Goal: Information Seeking & Learning: Learn about a topic

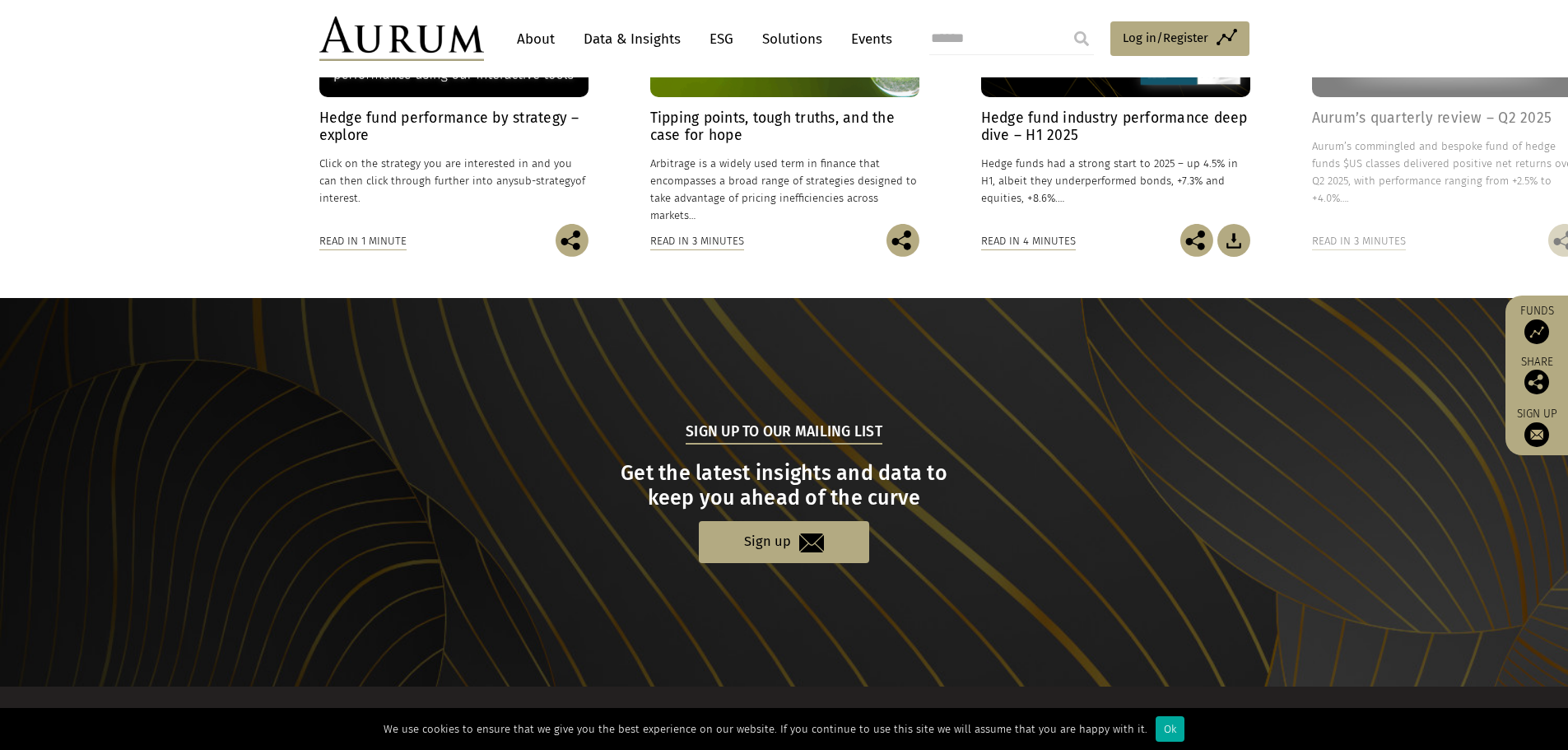
scroll to position [1526, 0]
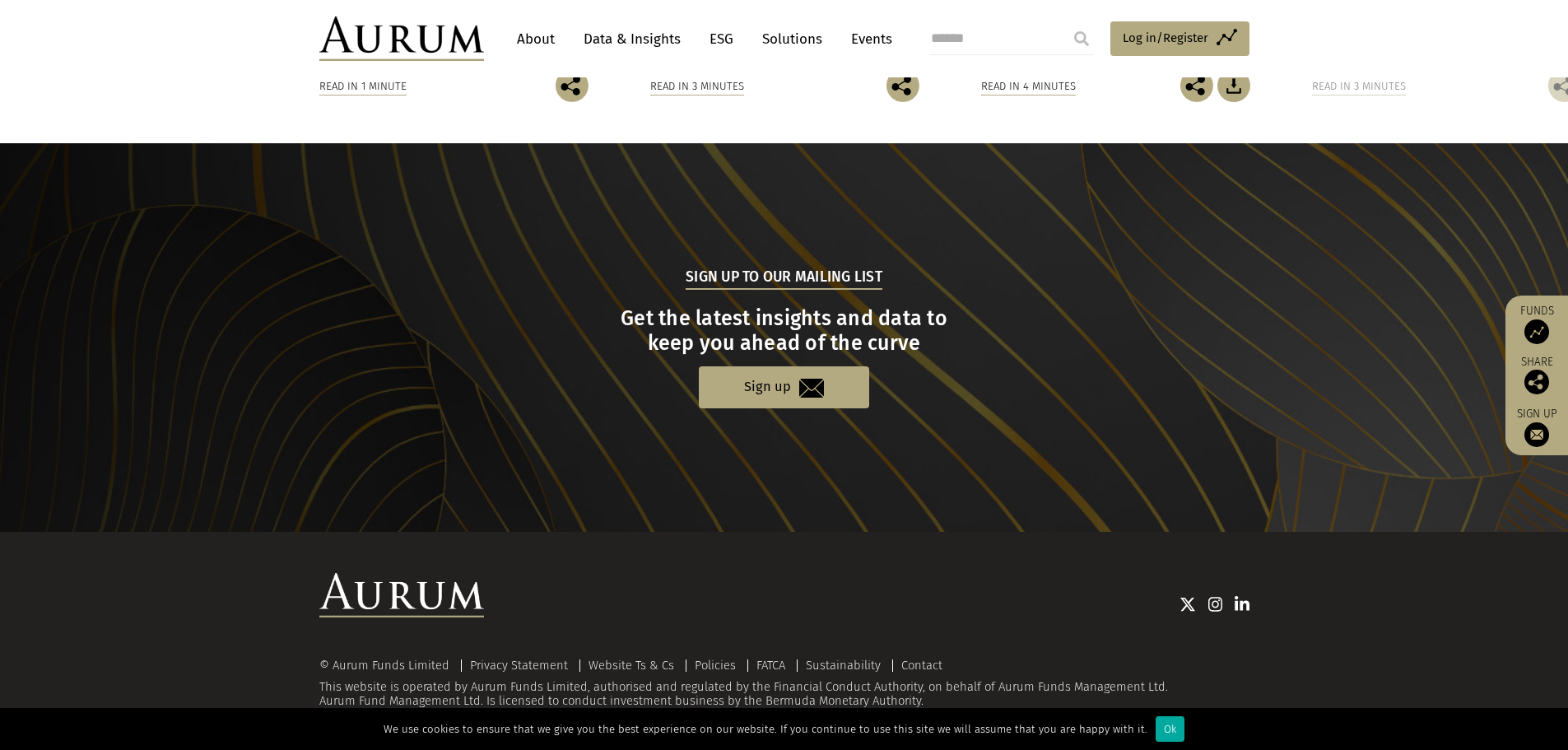
click at [520, 35] on link "About" at bounding box center [536, 39] width 55 height 31
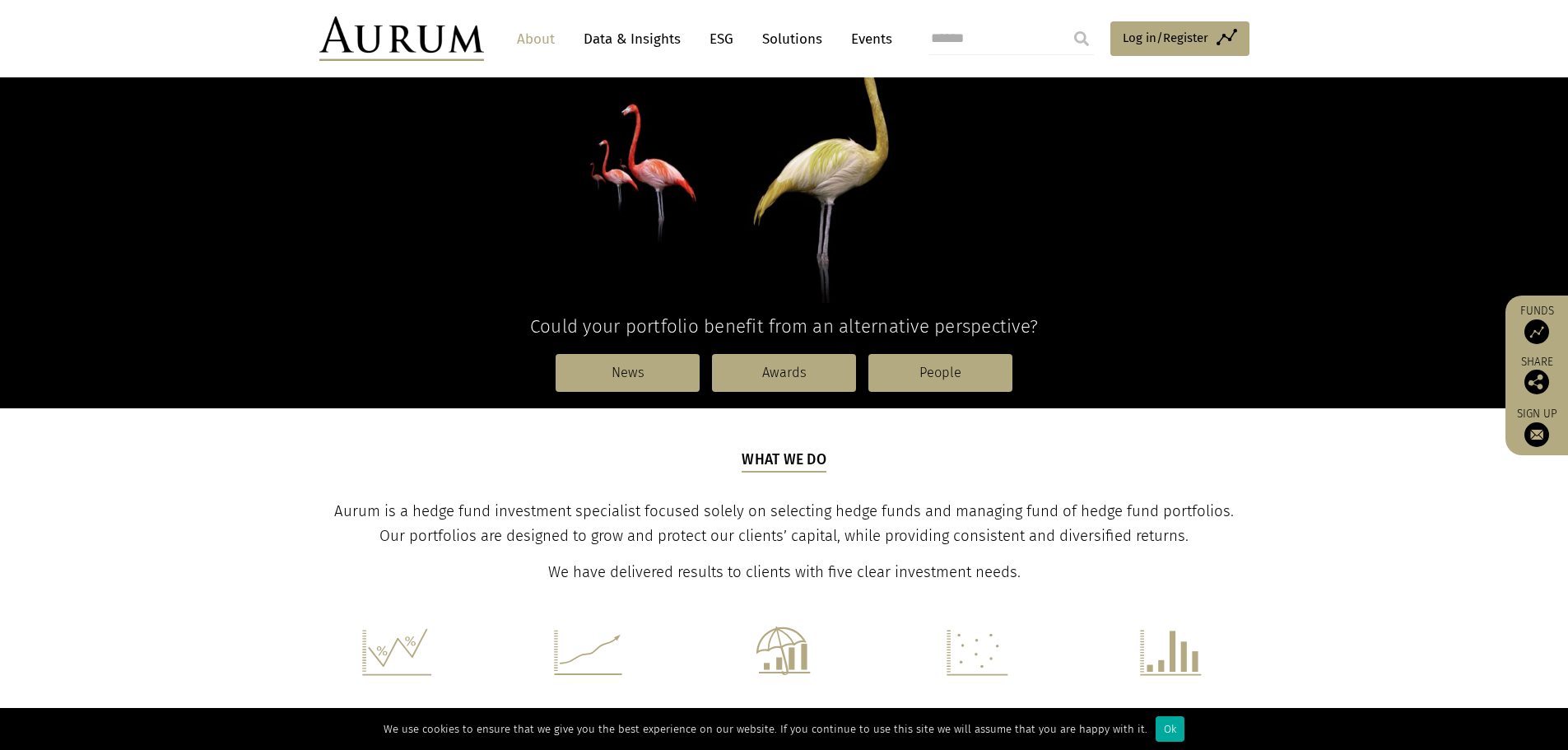
scroll to position [225, 0]
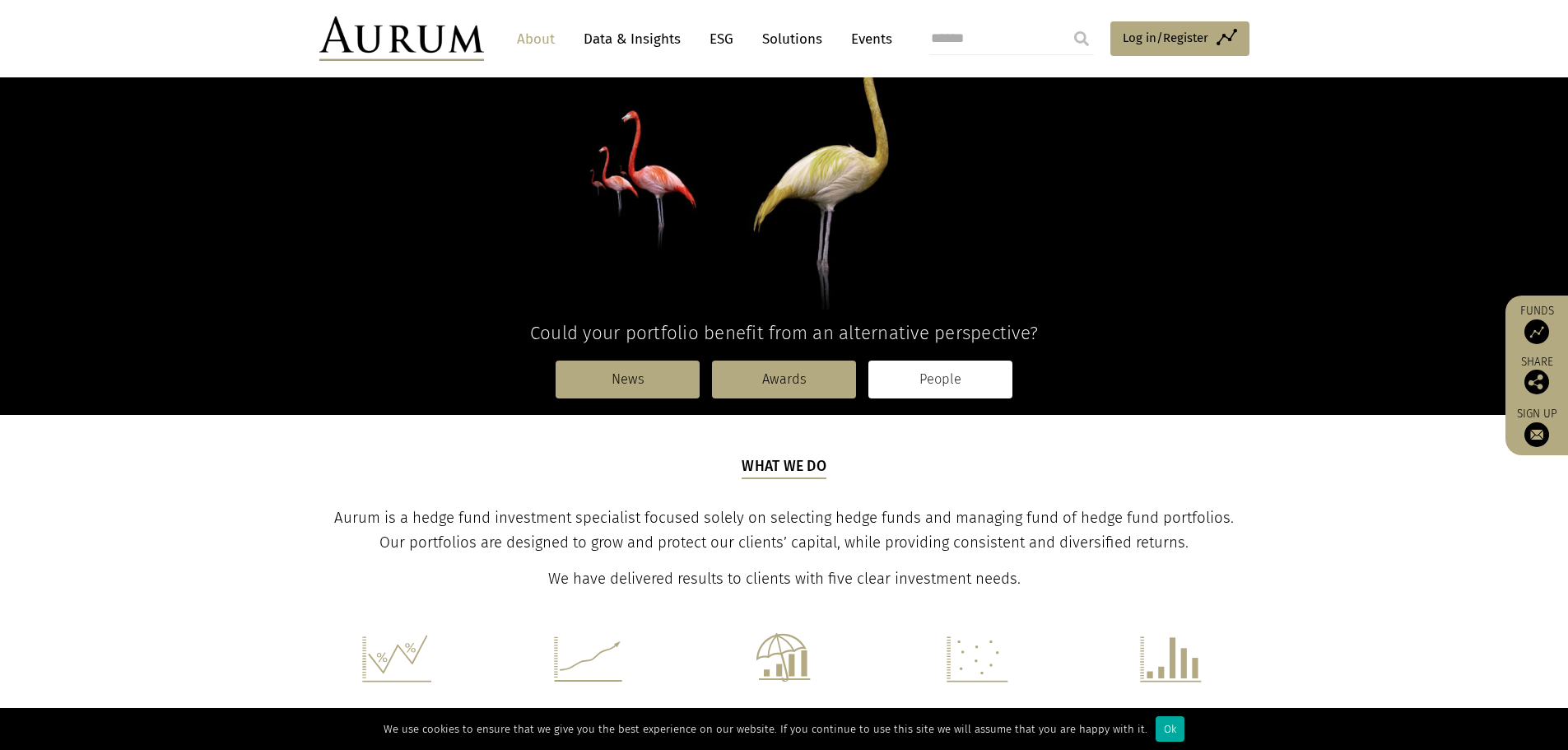
click at [917, 379] on link "People" at bounding box center [940, 379] width 144 height 38
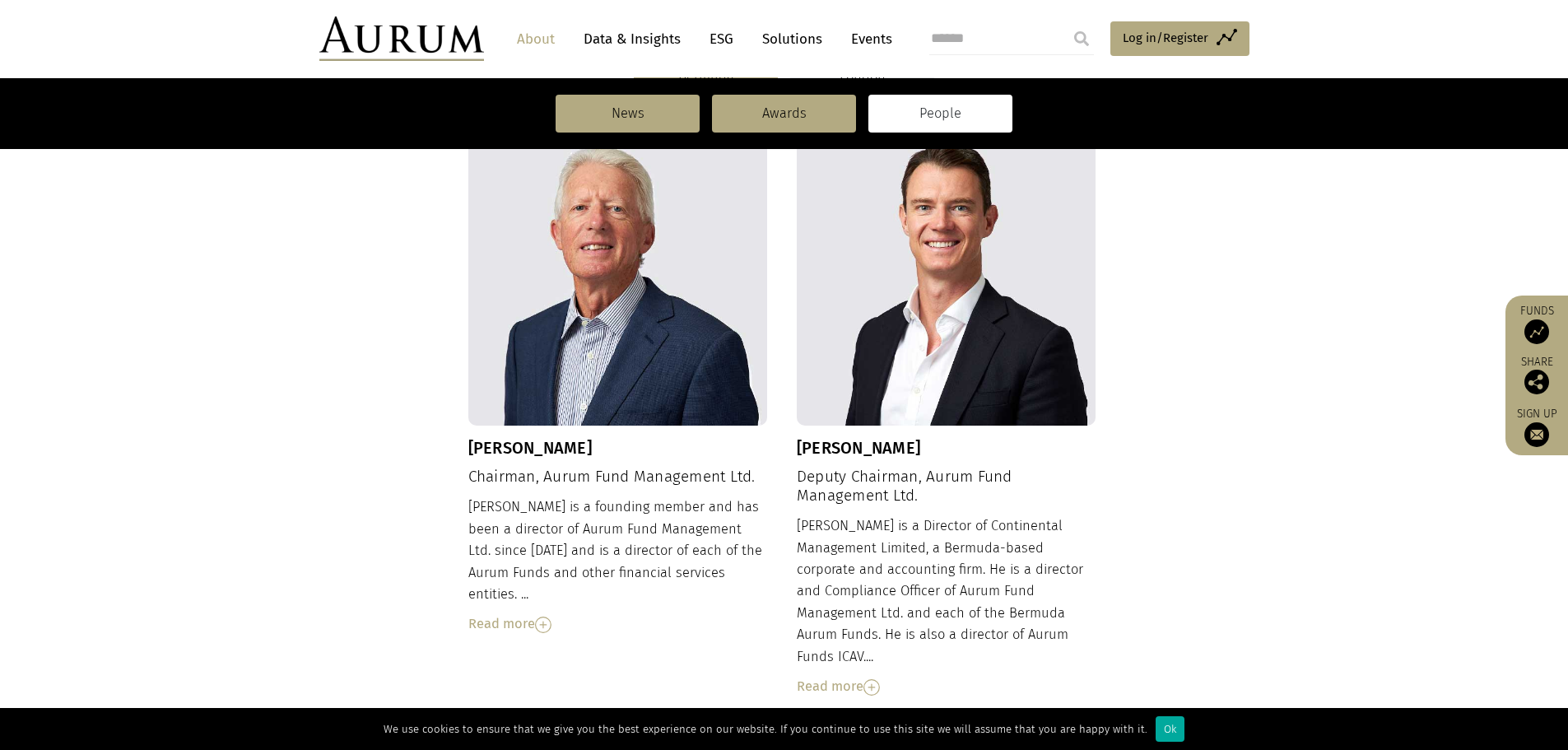
scroll to position [576, 0]
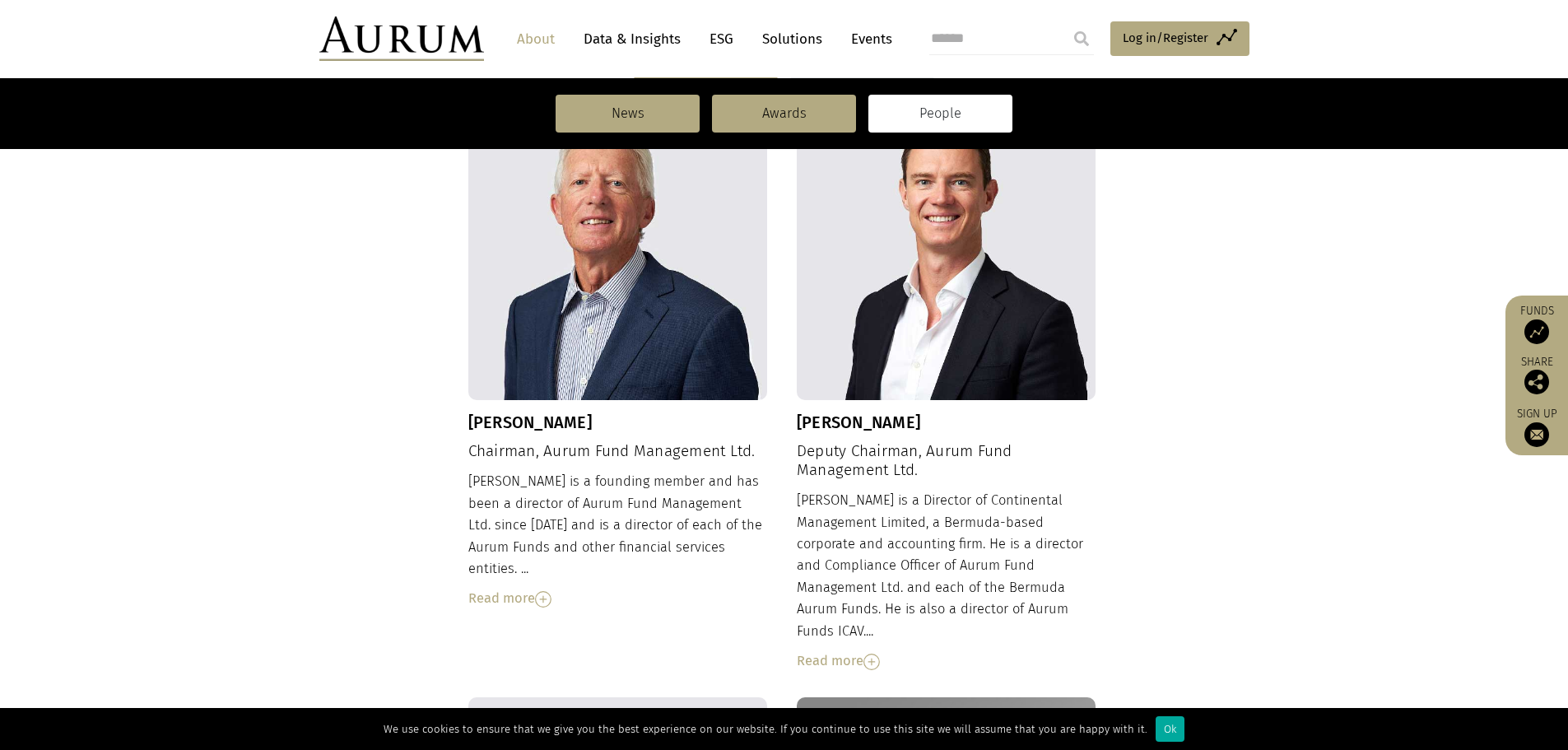
click at [514, 588] on div "Read more" at bounding box center [618, 598] width 300 height 21
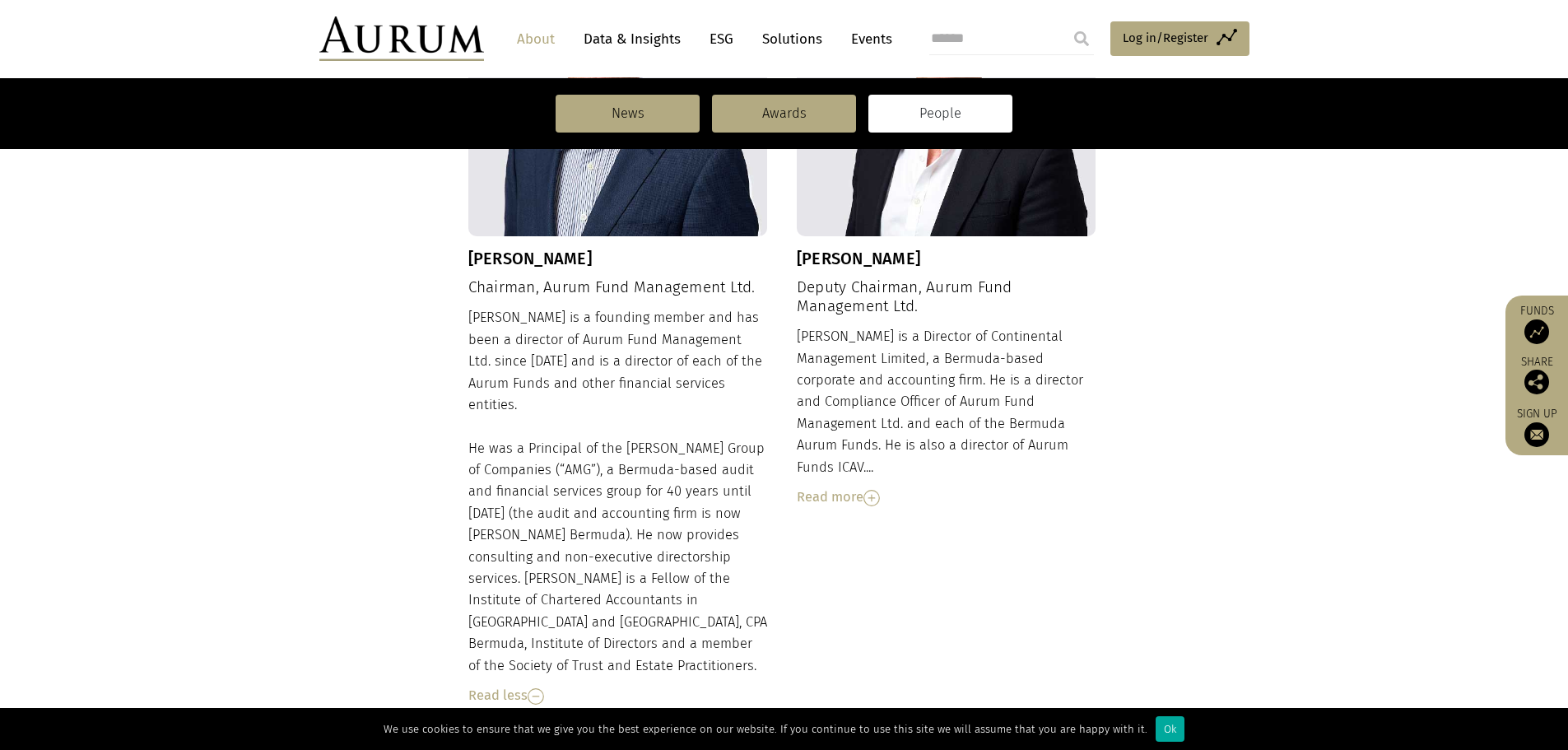
scroll to position [741, 0]
click at [828, 485] on div "Read more" at bounding box center [946, 495] width 300 height 21
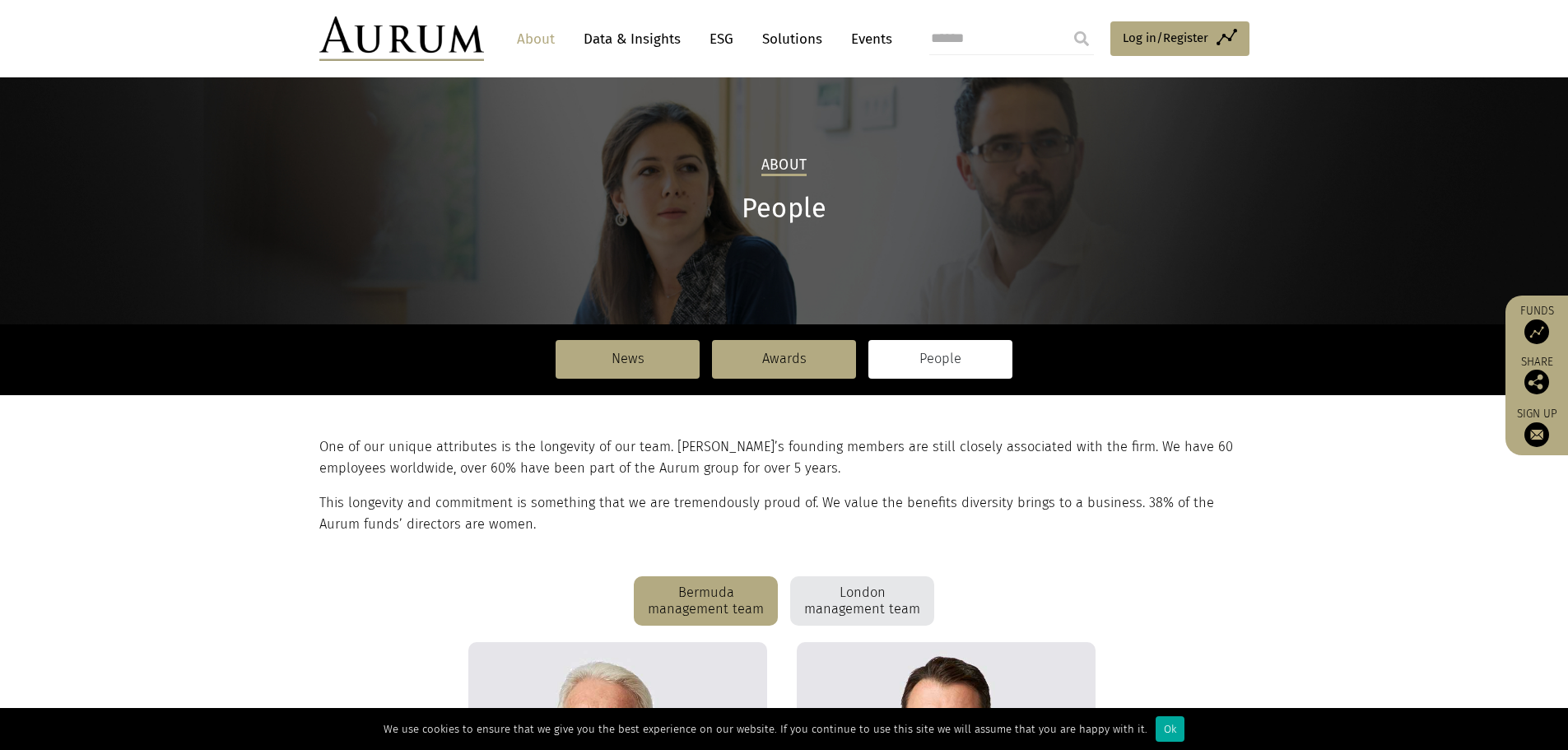
scroll to position [0, 0]
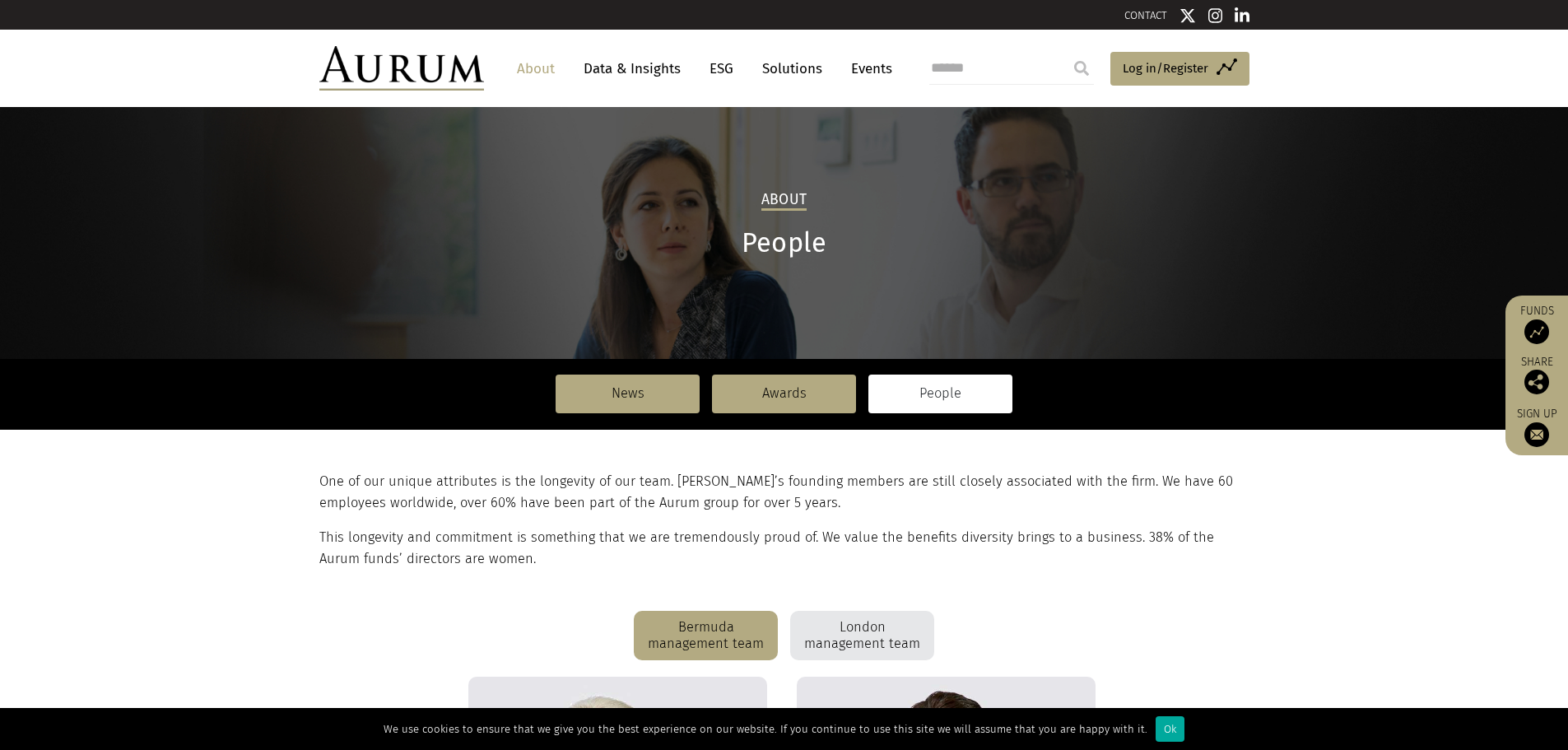
click at [831, 636] on div "London management team" at bounding box center [862, 636] width 144 height 50
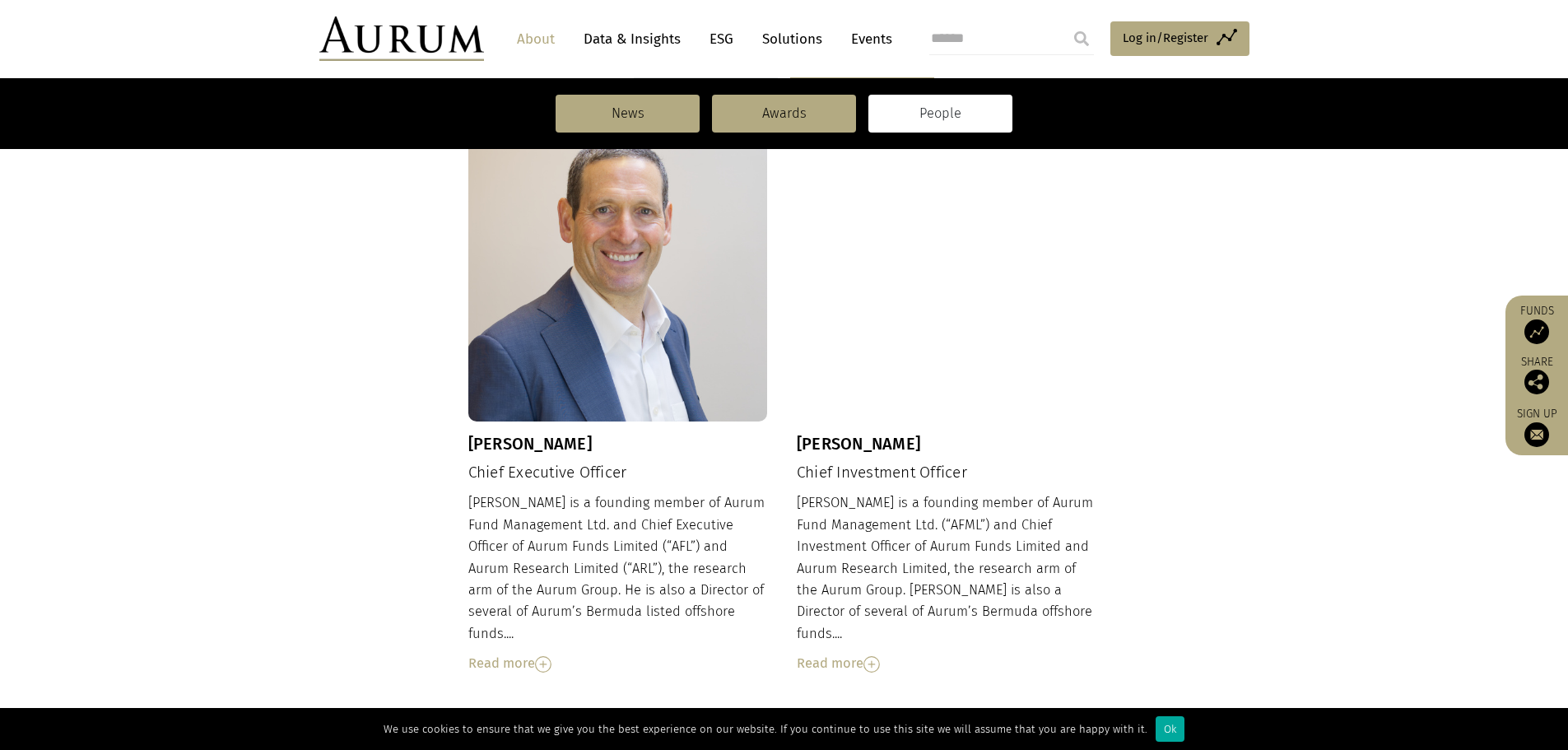
scroll to position [144, 0]
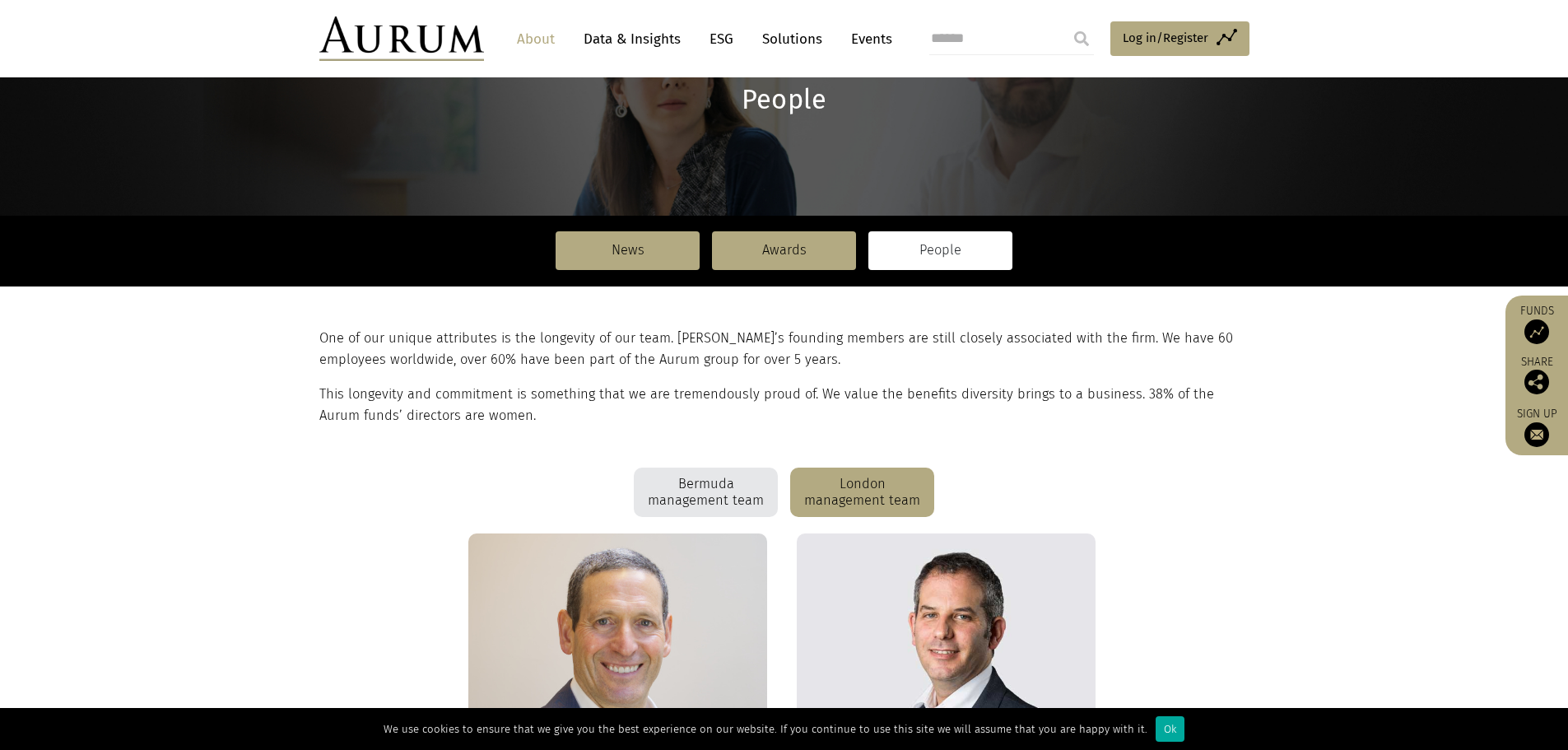
click at [631, 44] on link "Data & Insights" at bounding box center [631, 39] width 114 height 31
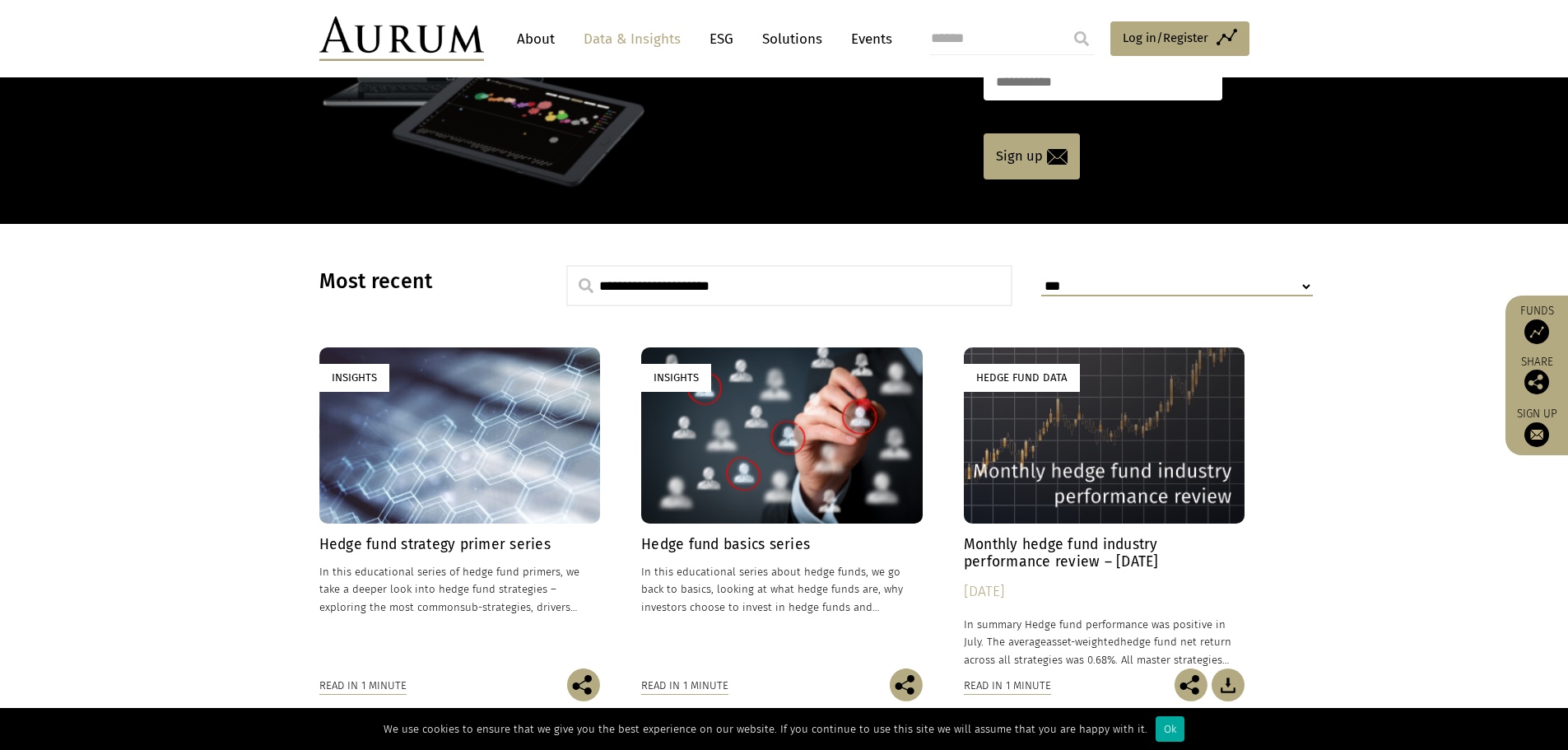
scroll to position [329, 0]
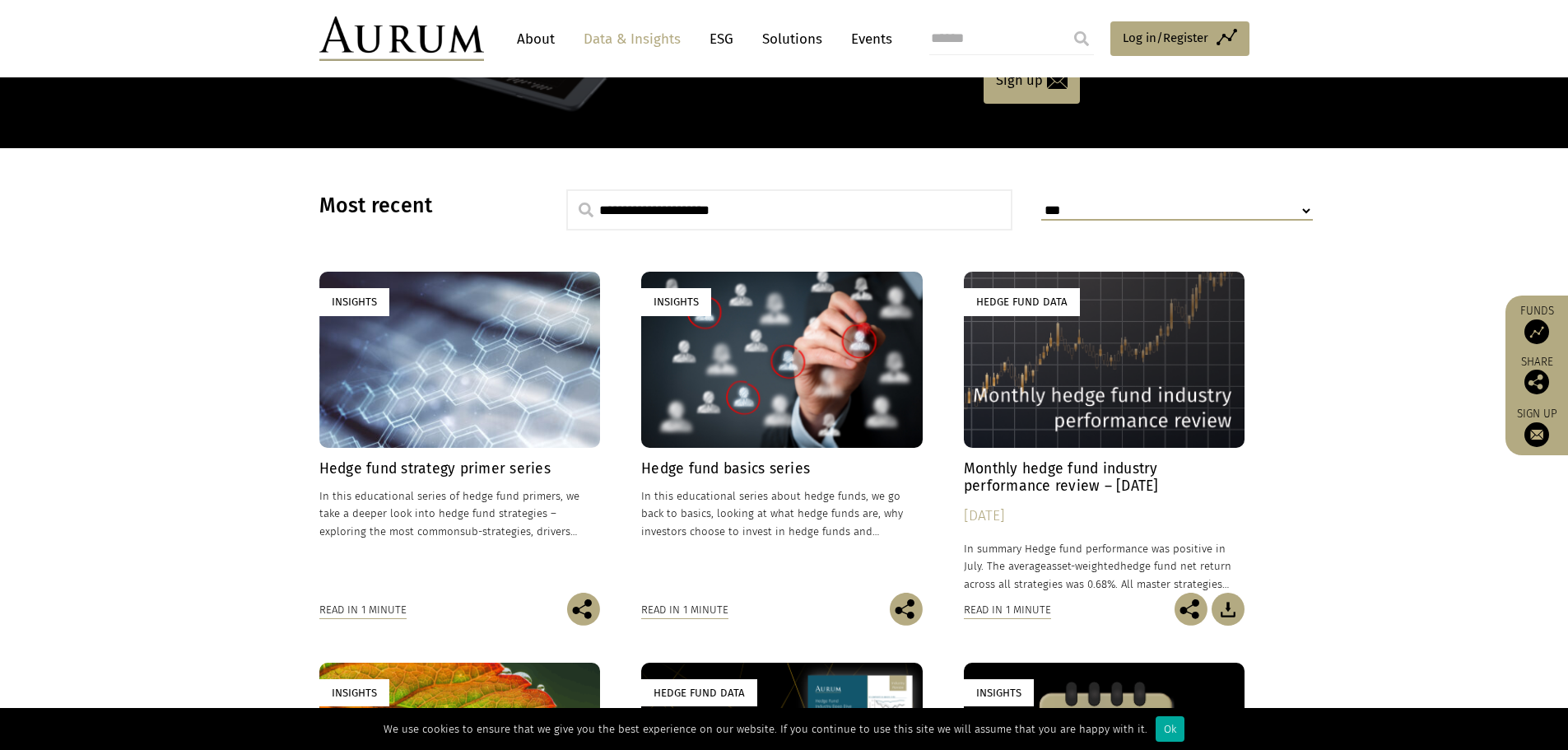
click at [1103, 478] on h4 "Monthly hedge fund industry performance review – [DATE]" at bounding box center [1104, 477] width 281 height 34
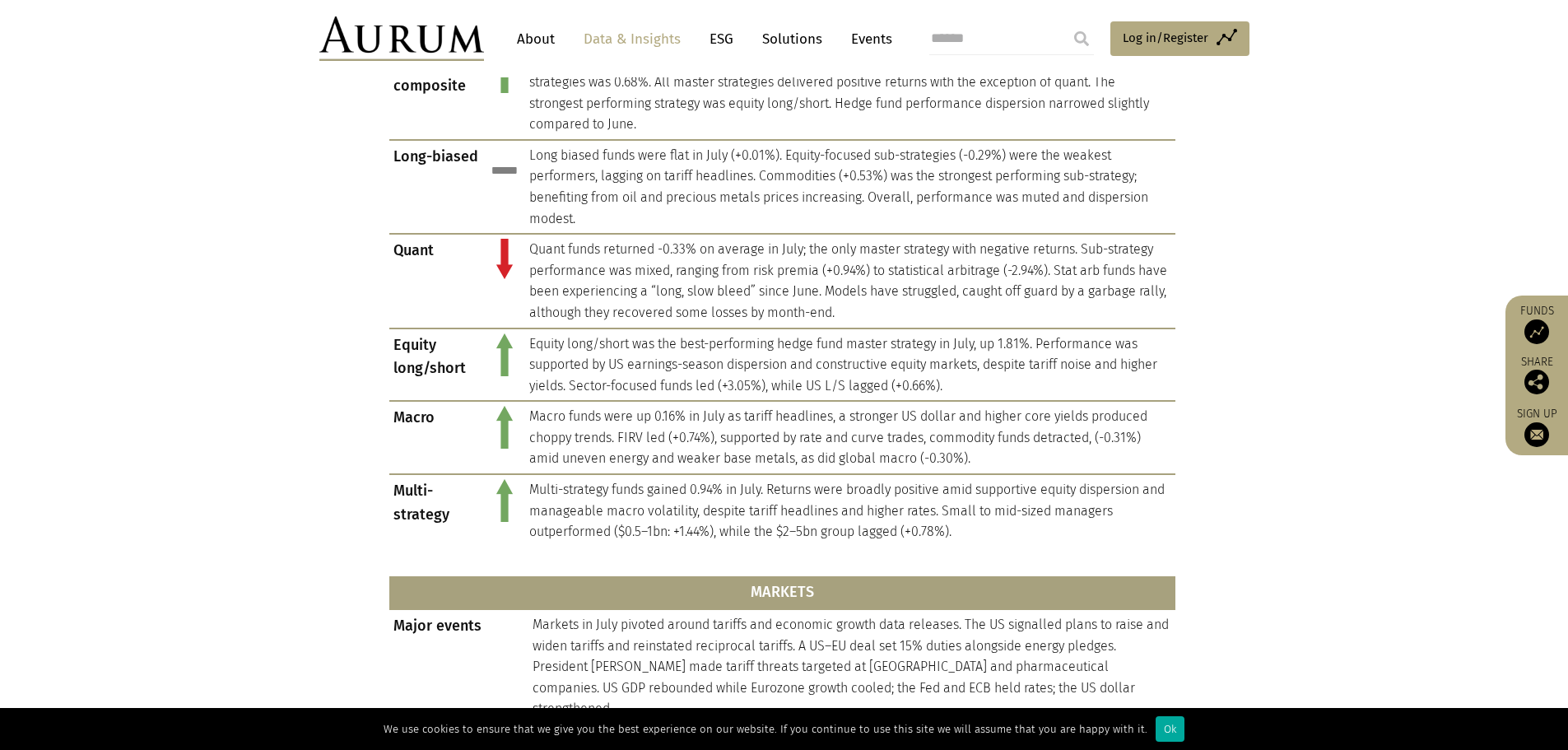
scroll to position [329, 0]
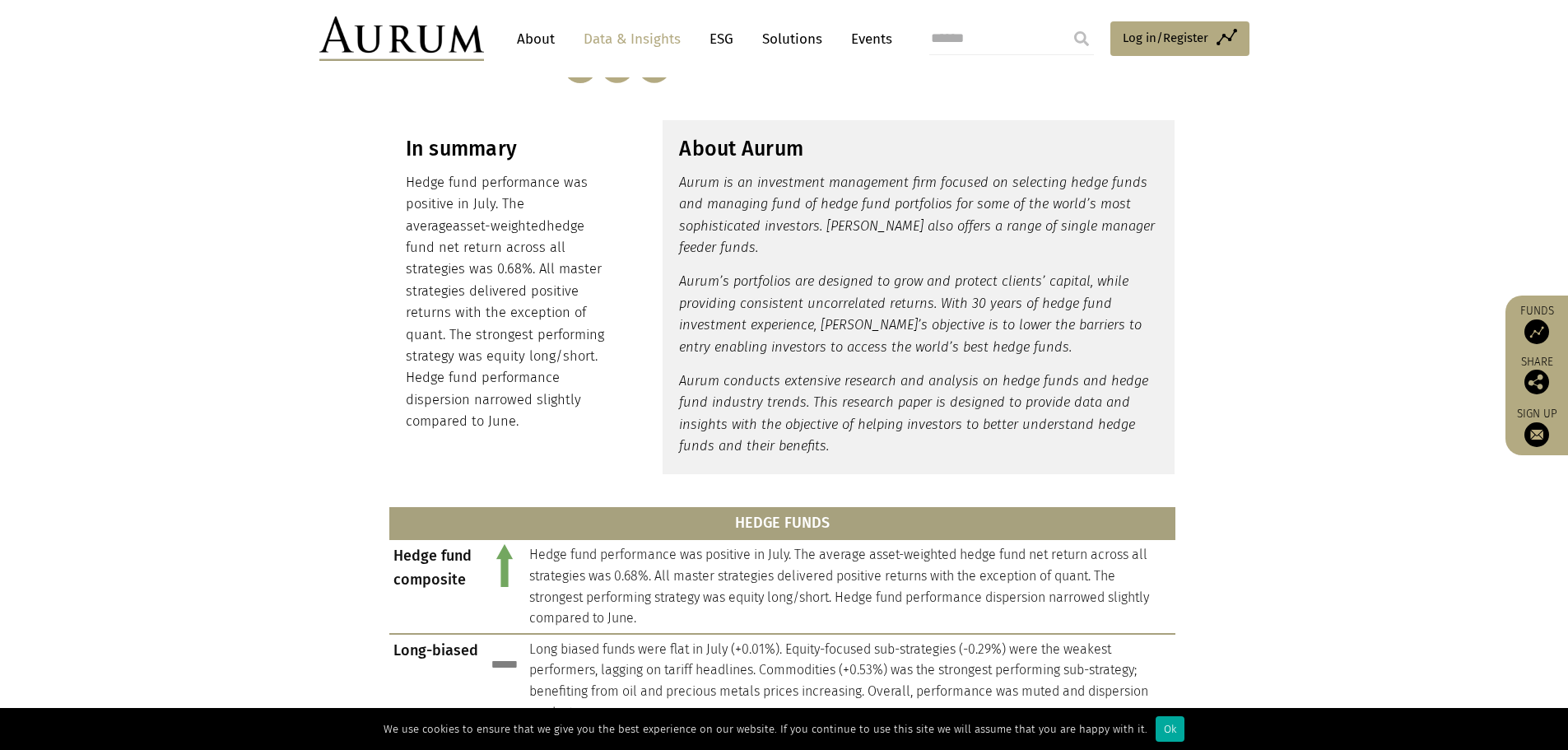
click at [805, 49] on link "Solutions" at bounding box center [792, 39] width 77 height 31
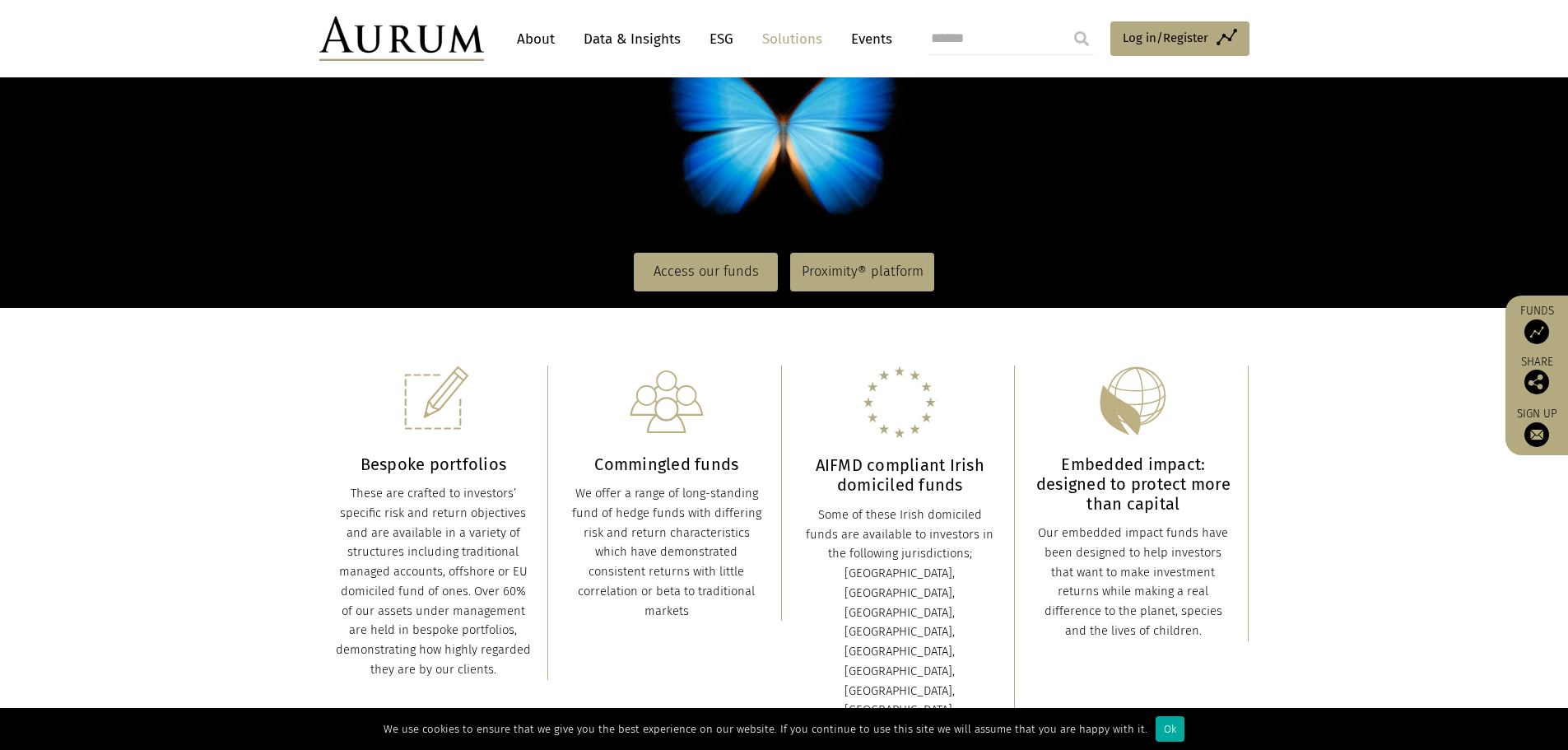
scroll to position [247, 0]
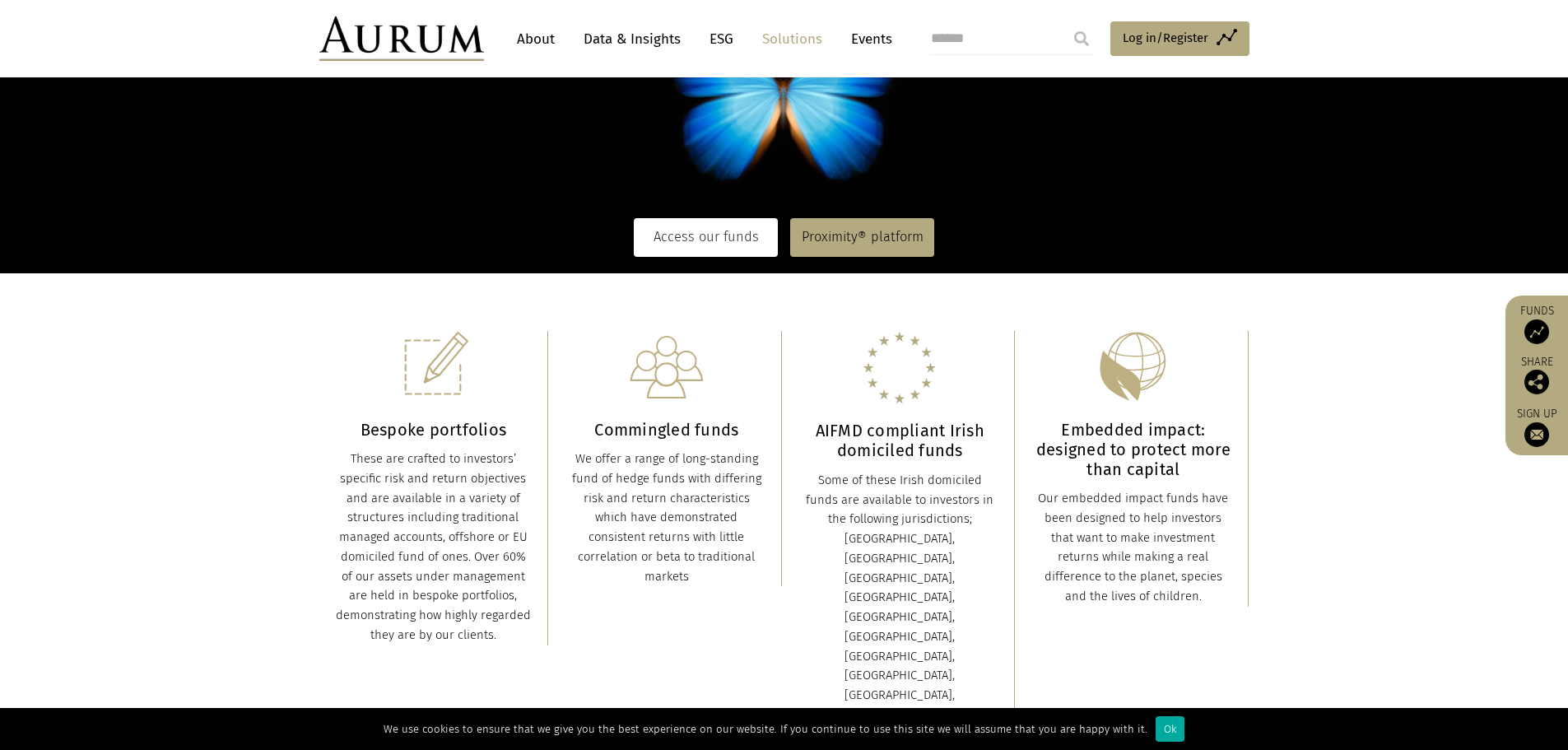
click at [737, 239] on link "Access our funds" at bounding box center [706, 237] width 144 height 38
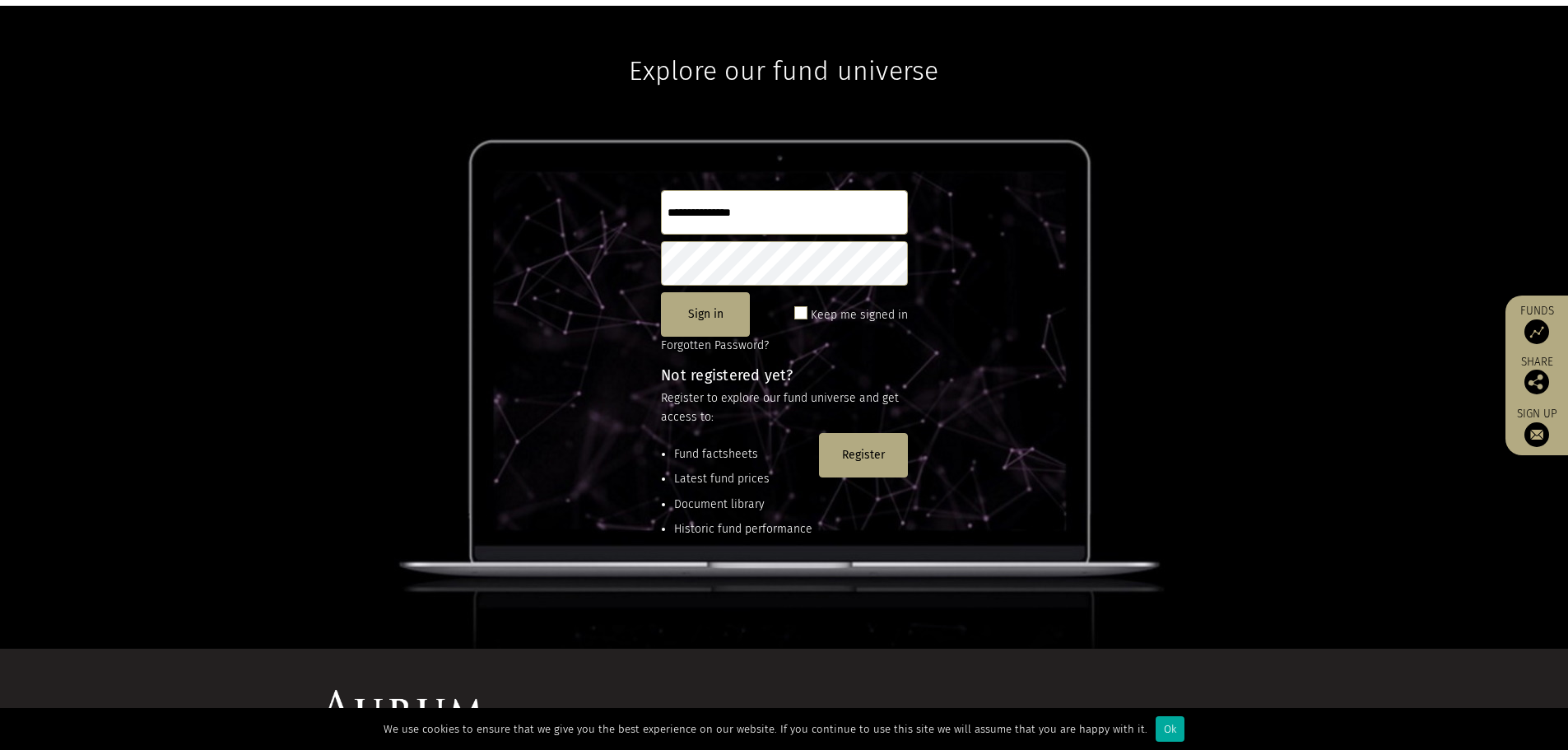
scroll to position [218, 0]
